Goal: Navigation & Orientation: Understand site structure

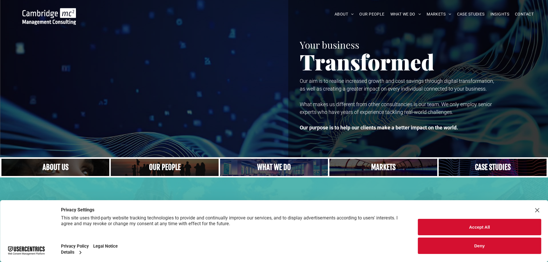
click at [475, 244] on button "Deny" at bounding box center [479, 246] width 123 height 16
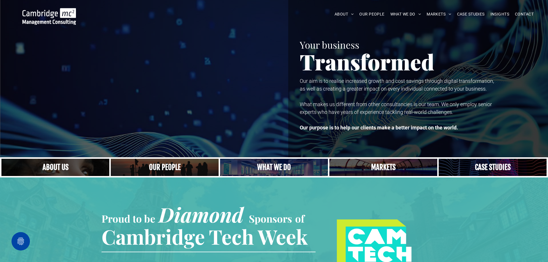
click at [186, 172] on link "A crowd in silhouette at sunset, on a rise or lookout point" at bounding box center [165, 167] width 115 height 18
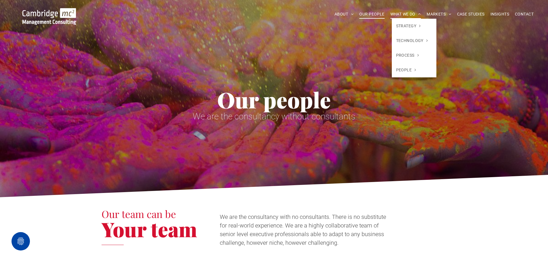
click at [409, 11] on span "WHAT WE DO" at bounding box center [406, 14] width 31 height 9
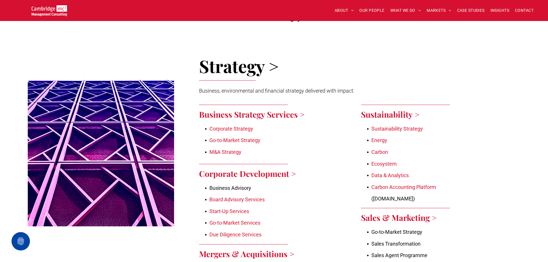
scroll to position [230, 0]
